Goal: Register for event/course

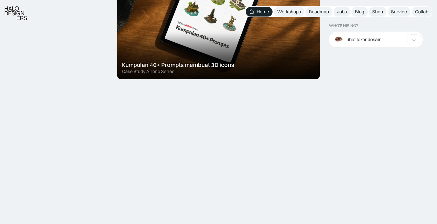
scroll to position [502, 0]
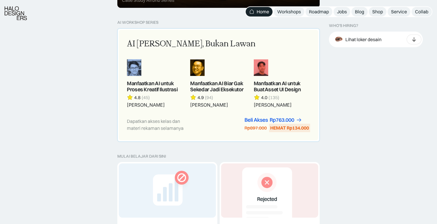
click at [203, 90] on link at bounding box center [218, 83] width 56 height 49
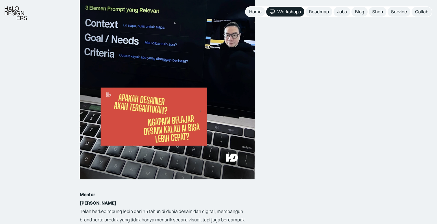
scroll to position [741, 0]
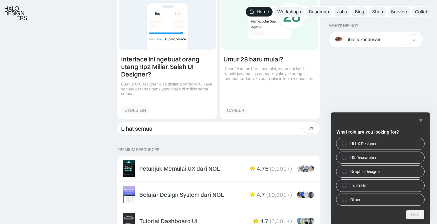
scroll to position [827, 0]
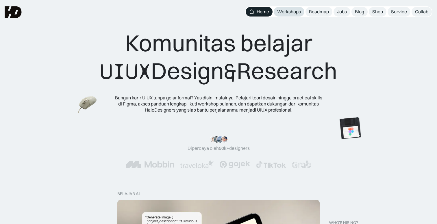
click at [295, 14] on div "Workshops" at bounding box center [289, 12] width 24 height 6
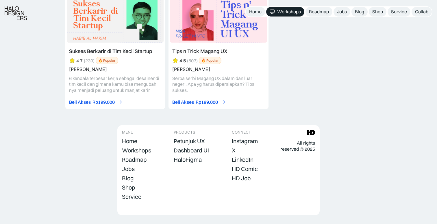
scroll to position [2525, 0]
